Goal: Task Accomplishment & Management: Manage account settings

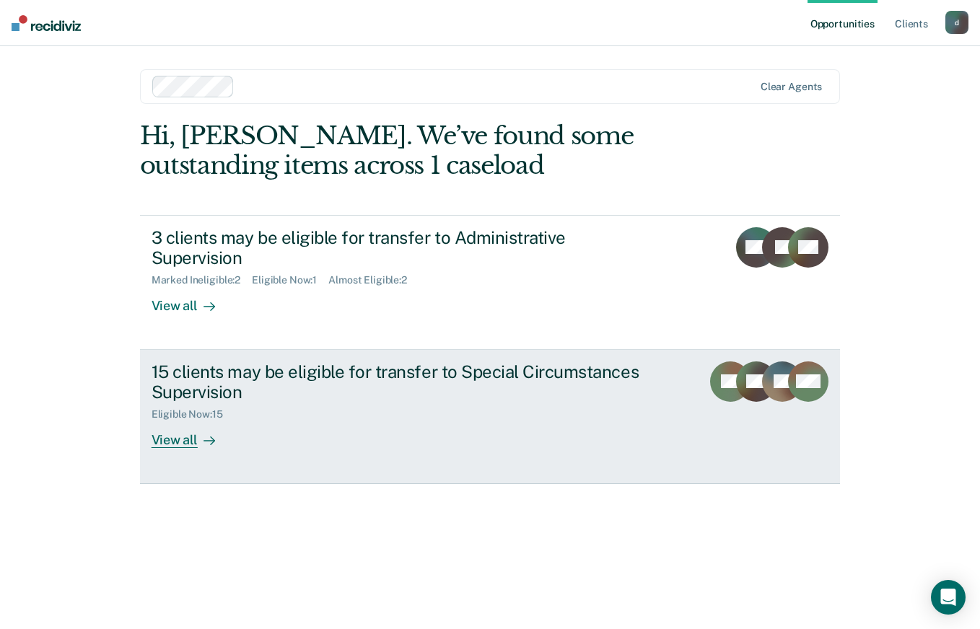
click at [605, 362] on div "15 clients may be eligible for transfer to Special Circumstances Supervision" at bounding box center [405, 383] width 507 height 42
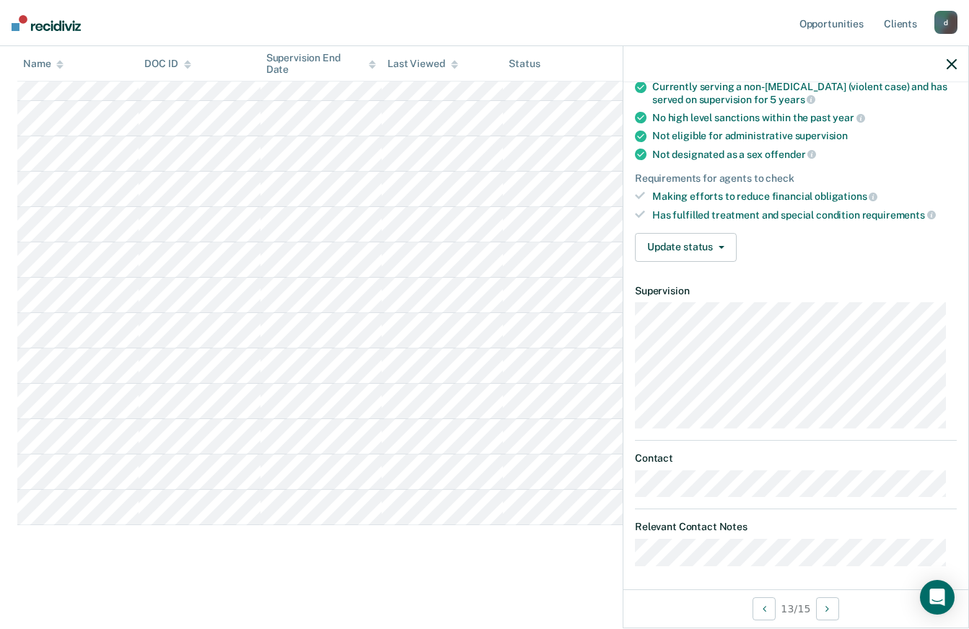
scroll to position [133, 0]
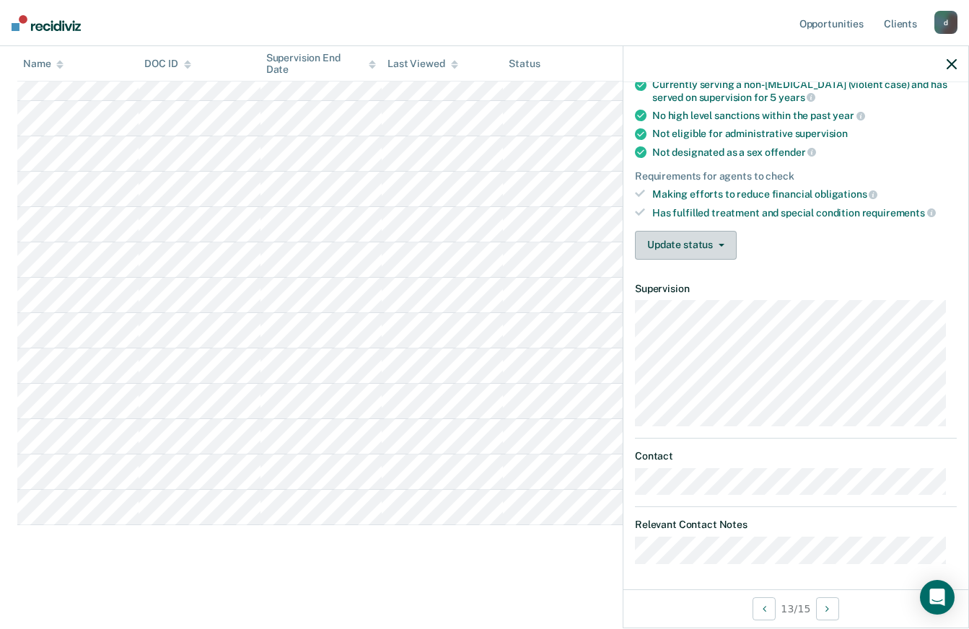
click at [719, 244] on icon "button" at bounding box center [722, 245] width 6 height 3
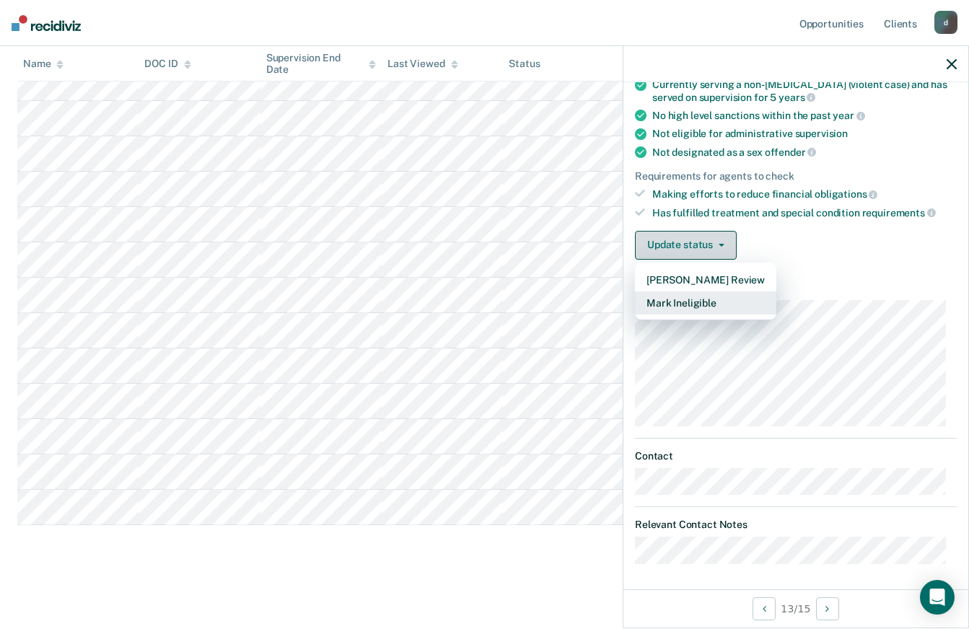
click at [721, 303] on button "Mark Ineligible" at bounding box center [705, 303] width 141 height 23
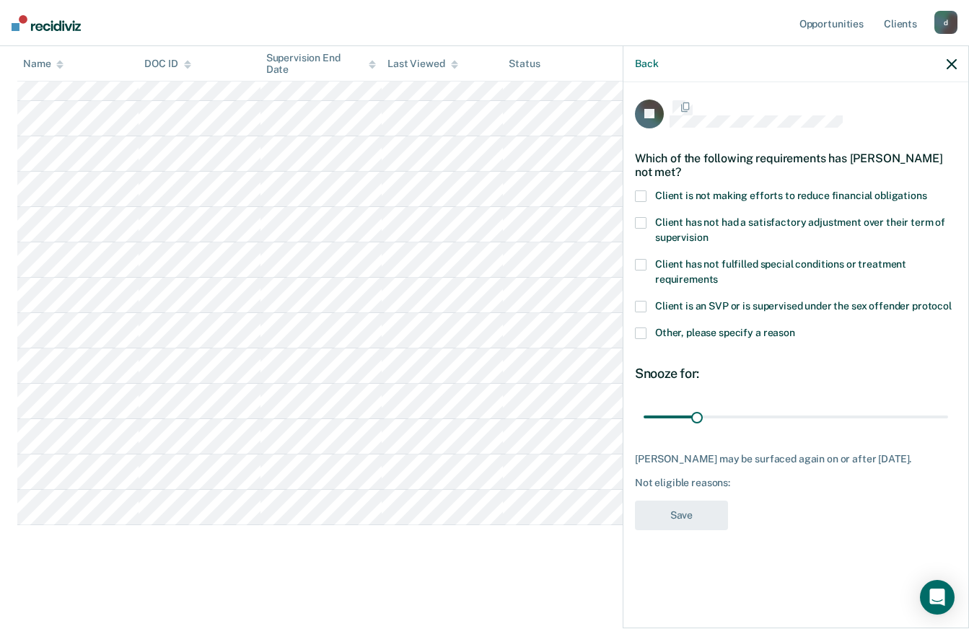
scroll to position [0, 0]
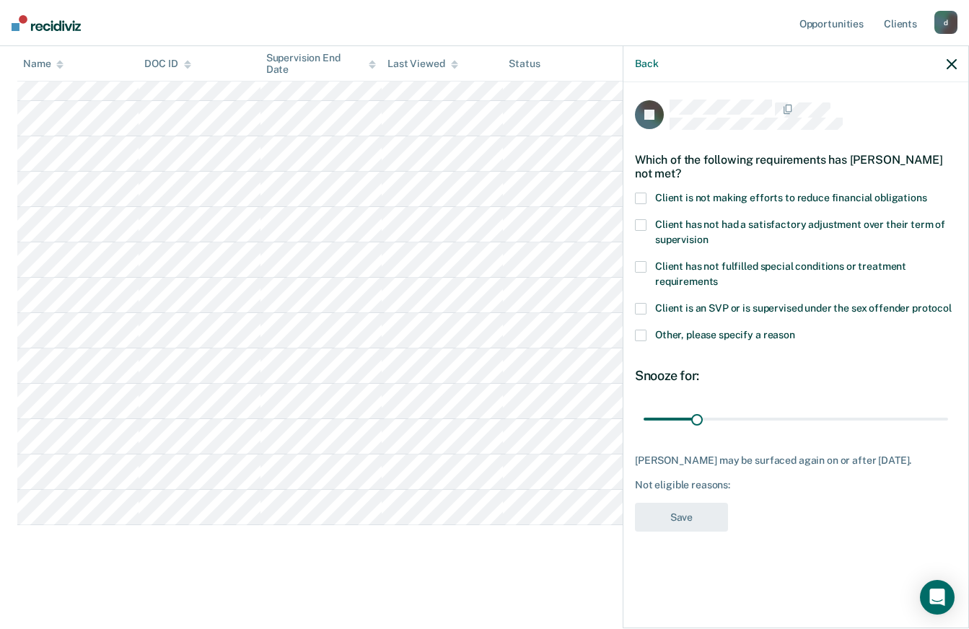
click at [646, 198] on span at bounding box center [641, 199] width 12 height 12
click at [693, 526] on button "Save" at bounding box center [681, 518] width 93 height 30
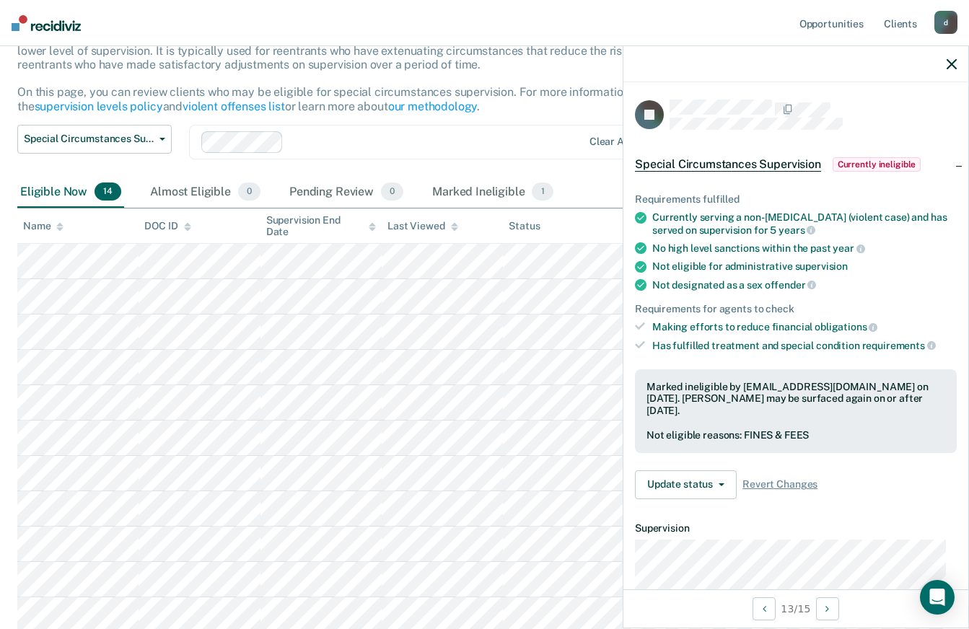
scroll to position [110, 0]
click at [953, 67] on icon "button" at bounding box center [952, 64] width 10 height 10
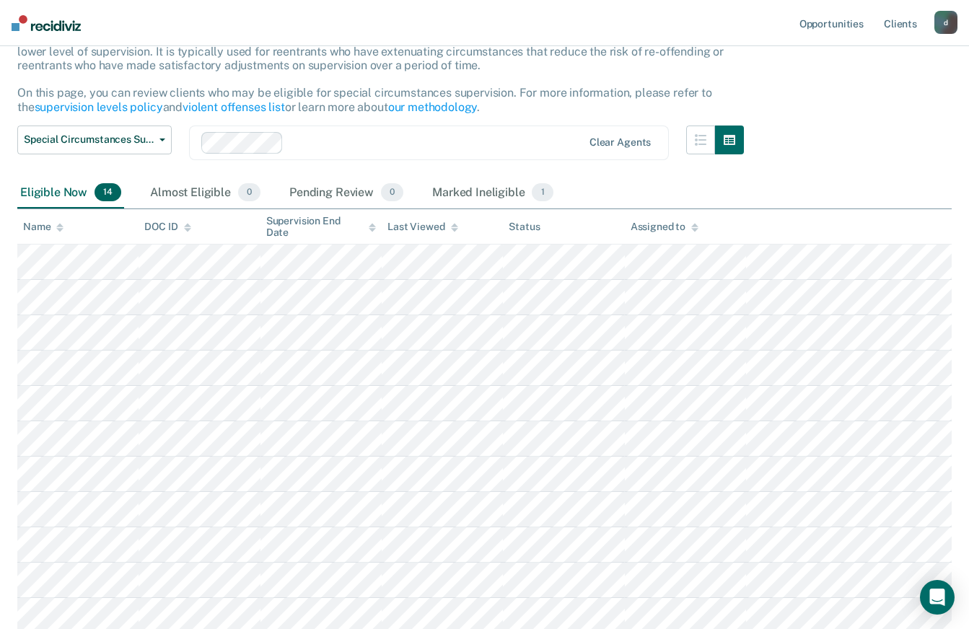
click at [949, 64] on div "Special Circumstances Supervision Special circumstances supervision allows reen…" at bounding box center [484, 363] width 935 height 746
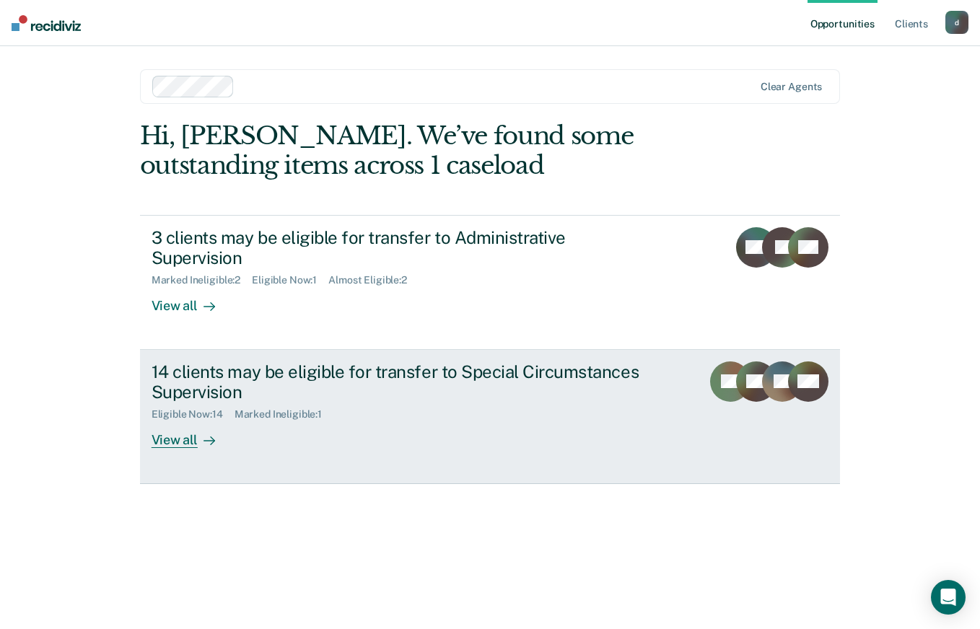
click at [200, 378] on div "14 clients may be eligible for transfer to Special Circumstances Supervision" at bounding box center [405, 383] width 507 height 42
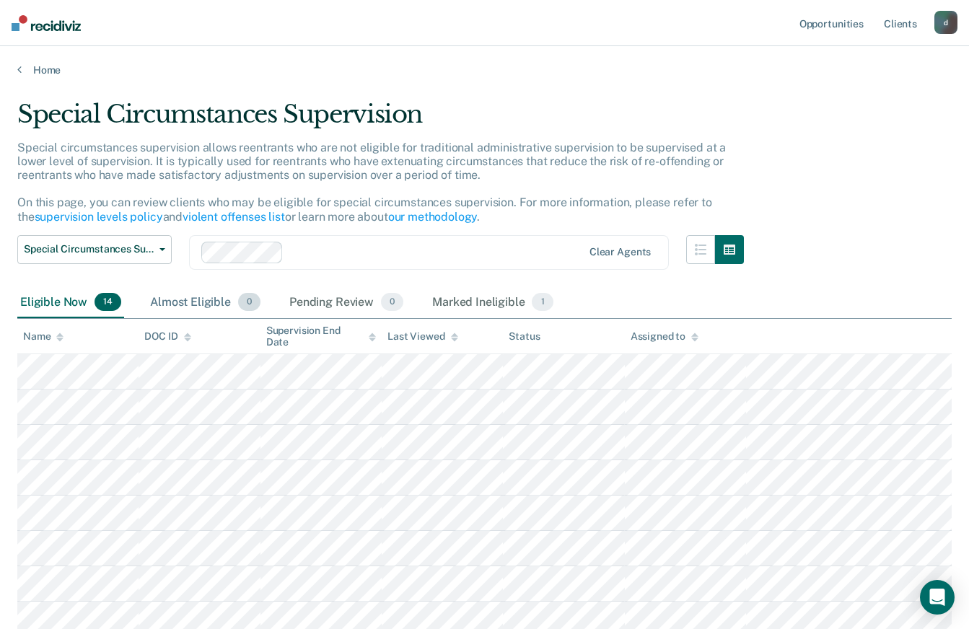
click at [173, 302] on div "Almost Eligible 0" at bounding box center [205, 303] width 116 height 32
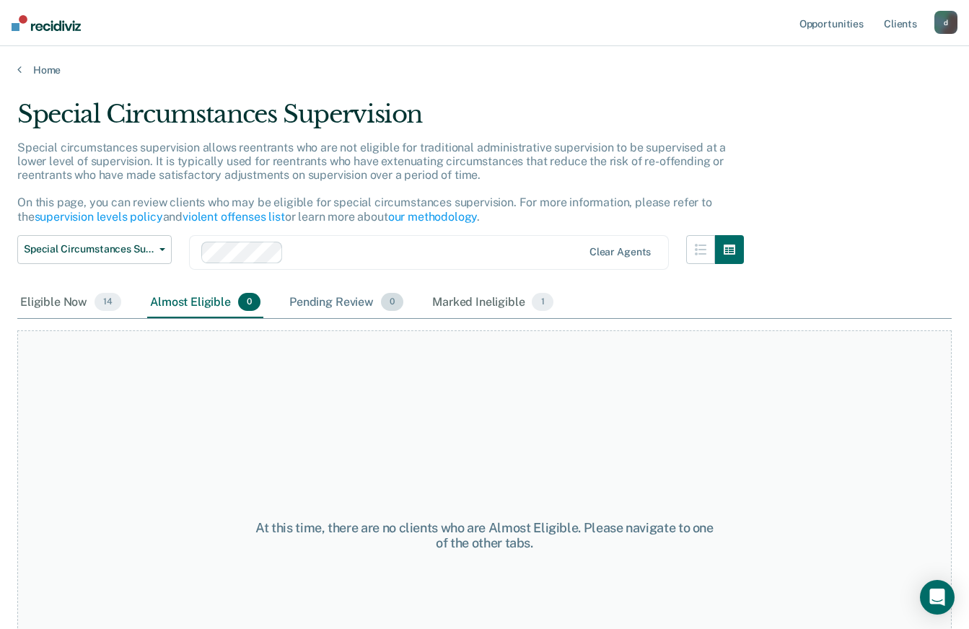
click at [315, 300] on div "Pending Review 0" at bounding box center [347, 303] width 120 height 32
click at [474, 306] on div "Marked Ineligible 1" at bounding box center [493, 303] width 127 height 32
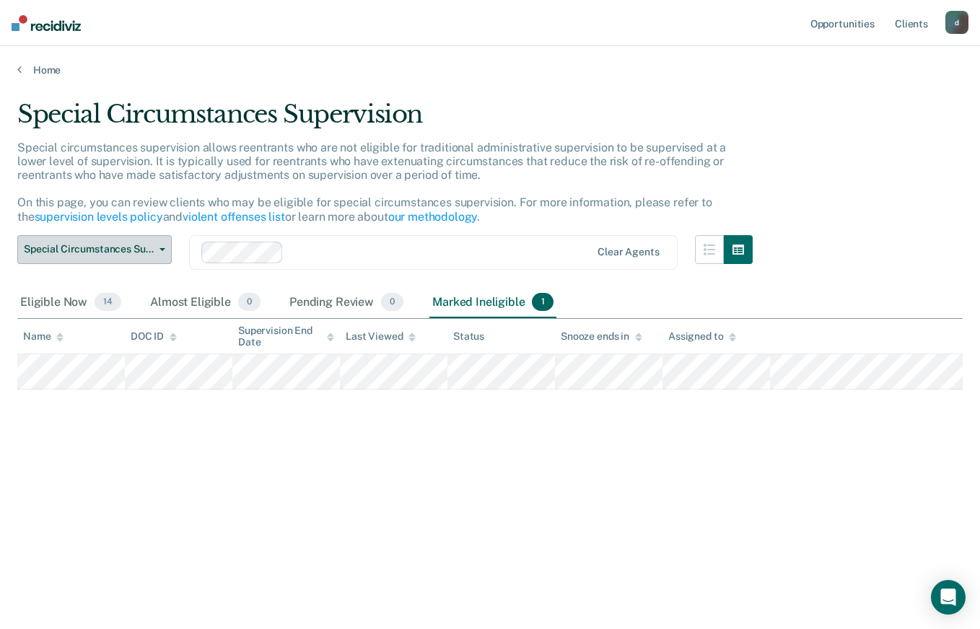
click at [157, 248] on span "button" at bounding box center [160, 249] width 12 height 3
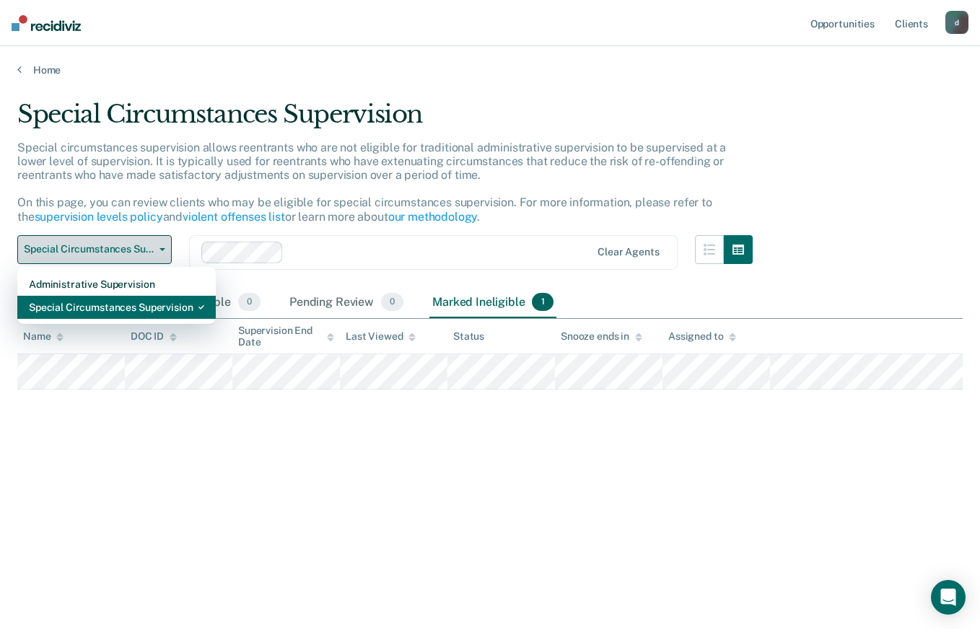
click at [136, 308] on div "Special Circumstances Supervision" at bounding box center [116, 307] width 175 height 23
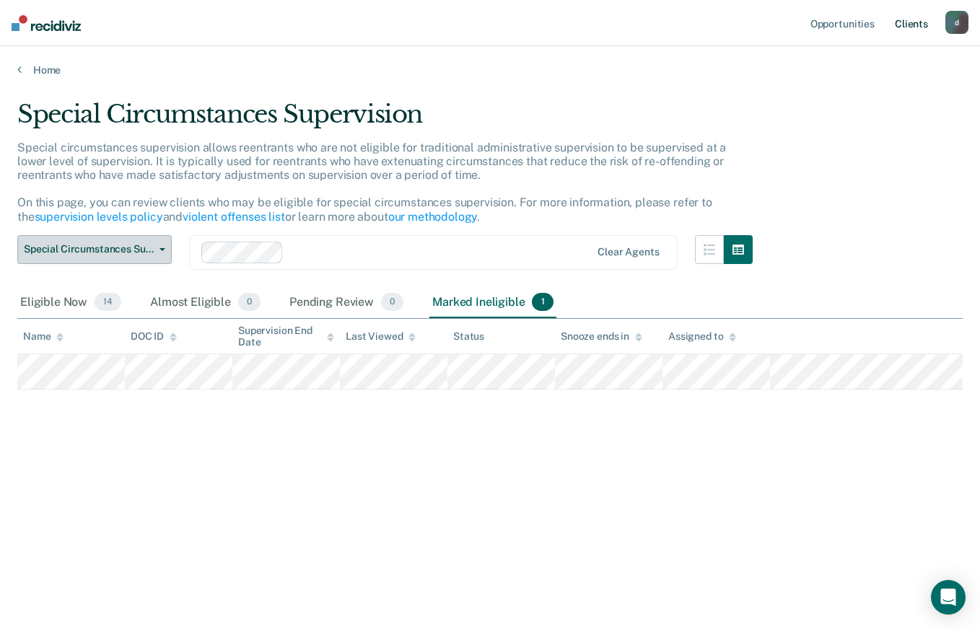
click at [911, 17] on link "Client s" at bounding box center [911, 23] width 39 height 46
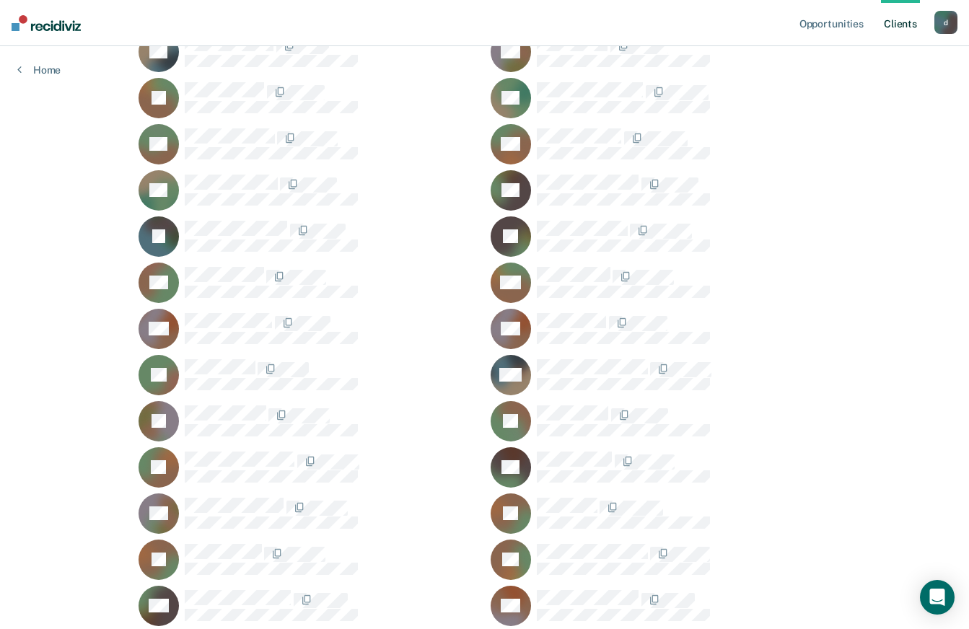
scroll to position [344, 0]
